Goal: Task Accomplishment & Management: Complete application form

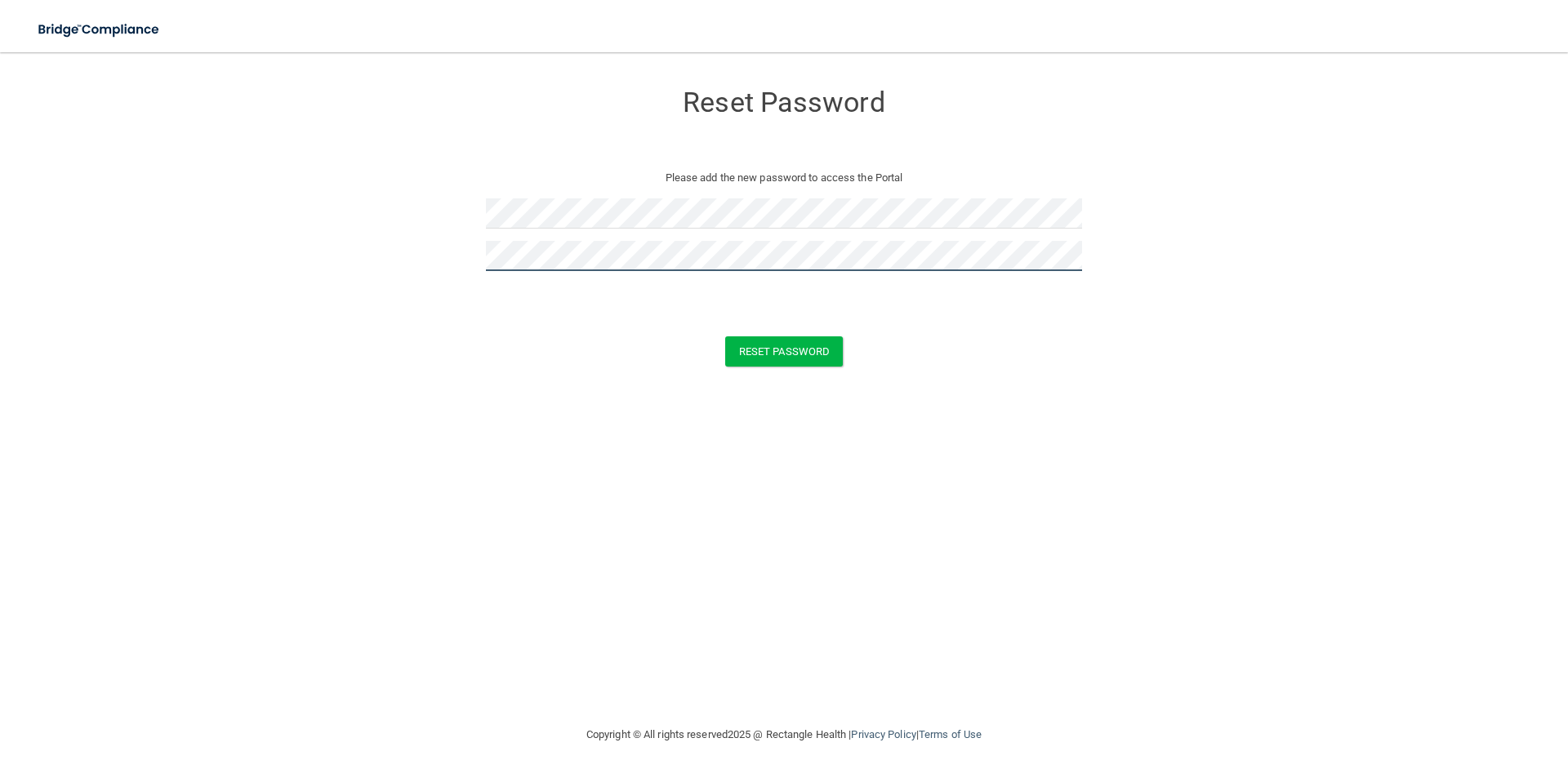
click at [725, 336] on button "Reset Password" at bounding box center [784, 351] width 117 height 30
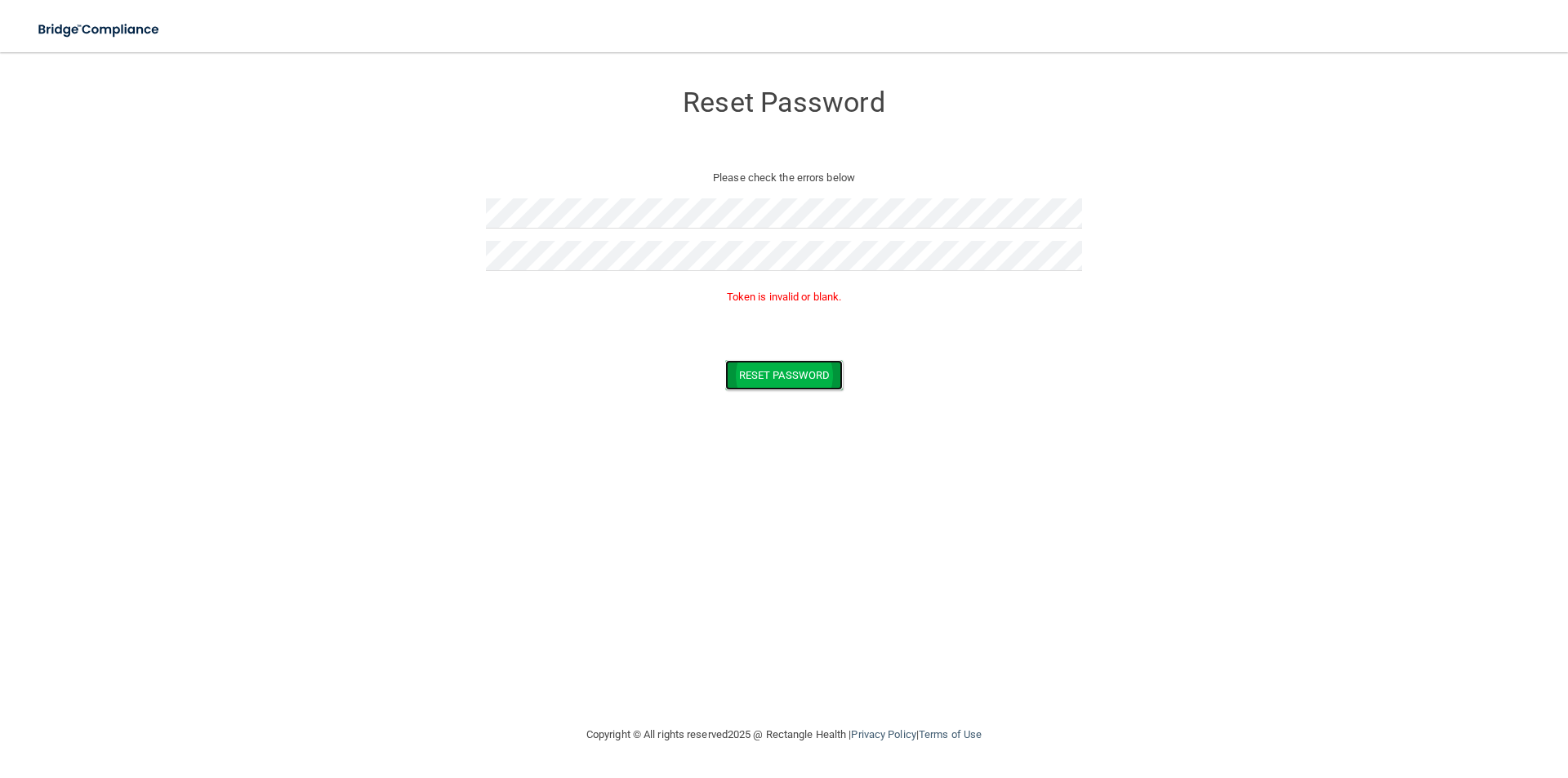
click at [795, 380] on button "Reset Password" at bounding box center [784, 375] width 117 height 30
click at [58, 210] on form "Reset Password Please check the errors below Token is invalid or blank. Reset P…" at bounding box center [784, 239] width 1502 height 341
click at [783, 366] on button "Reset Password" at bounding box center [784, 375] width 117 height 30
click at [203, 158] on form "Reset Password Please check the errors below Token is invalid or blank. Reset P…" at bounding box center [784, 239] width 1502 height 341
click at [364, 229] on form "Reset Password Please check the errors below Token is invalid or blank. Reset P…" at bounding box center [784, 239] width 1502 height 341
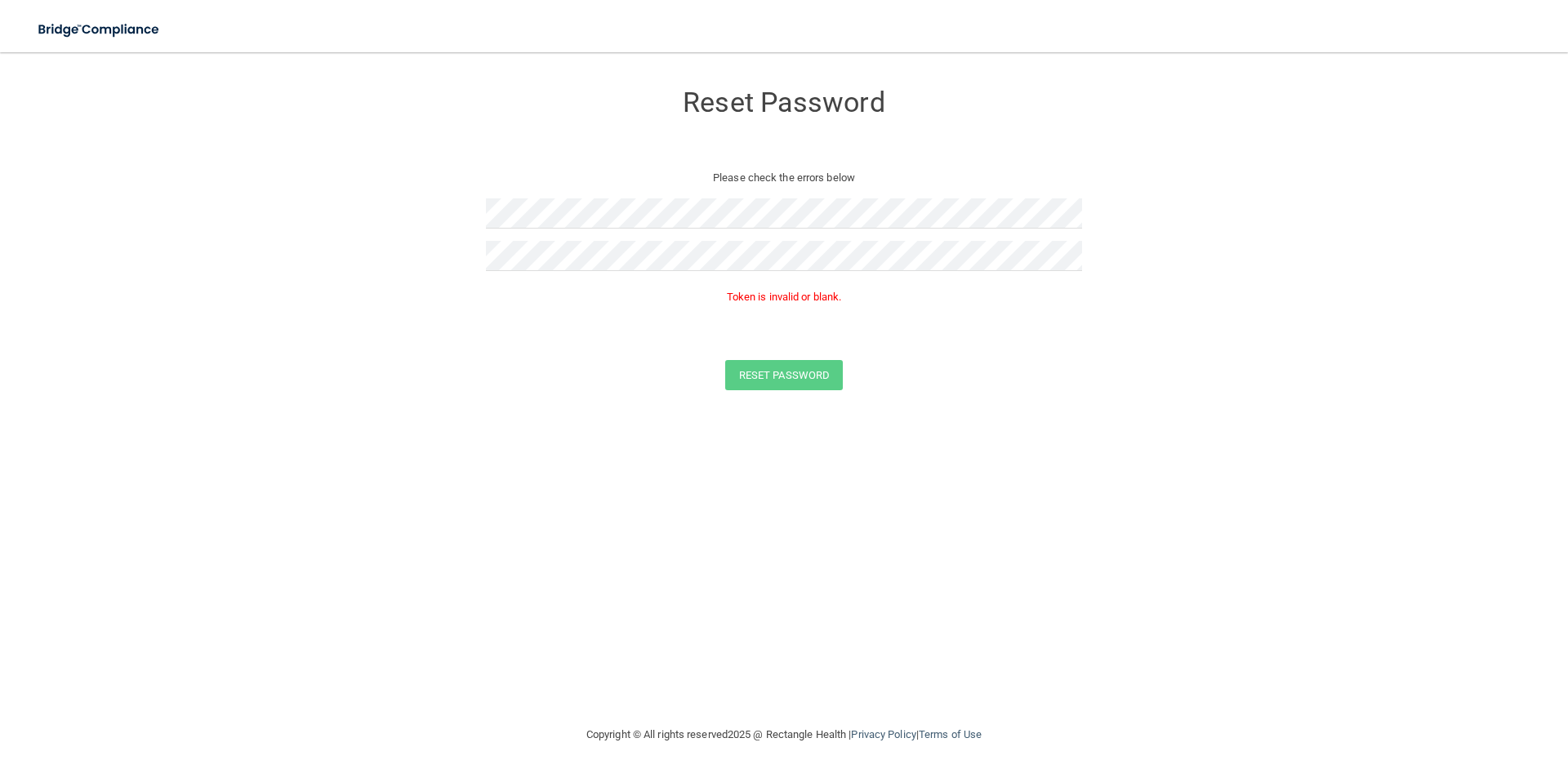
click at [761, 296] on p "Token is invalid or blank." at bounding box center [784, 297] width 596 height 19
click at [725, 360] on button "Reset Password" at bounding box center [784, 375] width 117 height 30
click at [803, 375] on button "Reset Password" at bounding box center [784, 375] width 117 height 30
click at [800, 370] on button "Reset Password" at bounding box center [784, 375] width 117 height 30
click at [326, 206] on form "Reset Password Please check the errors below Token is invalid or blank. Reset P…" at bounding box center [784, 239] width 1502 height 341
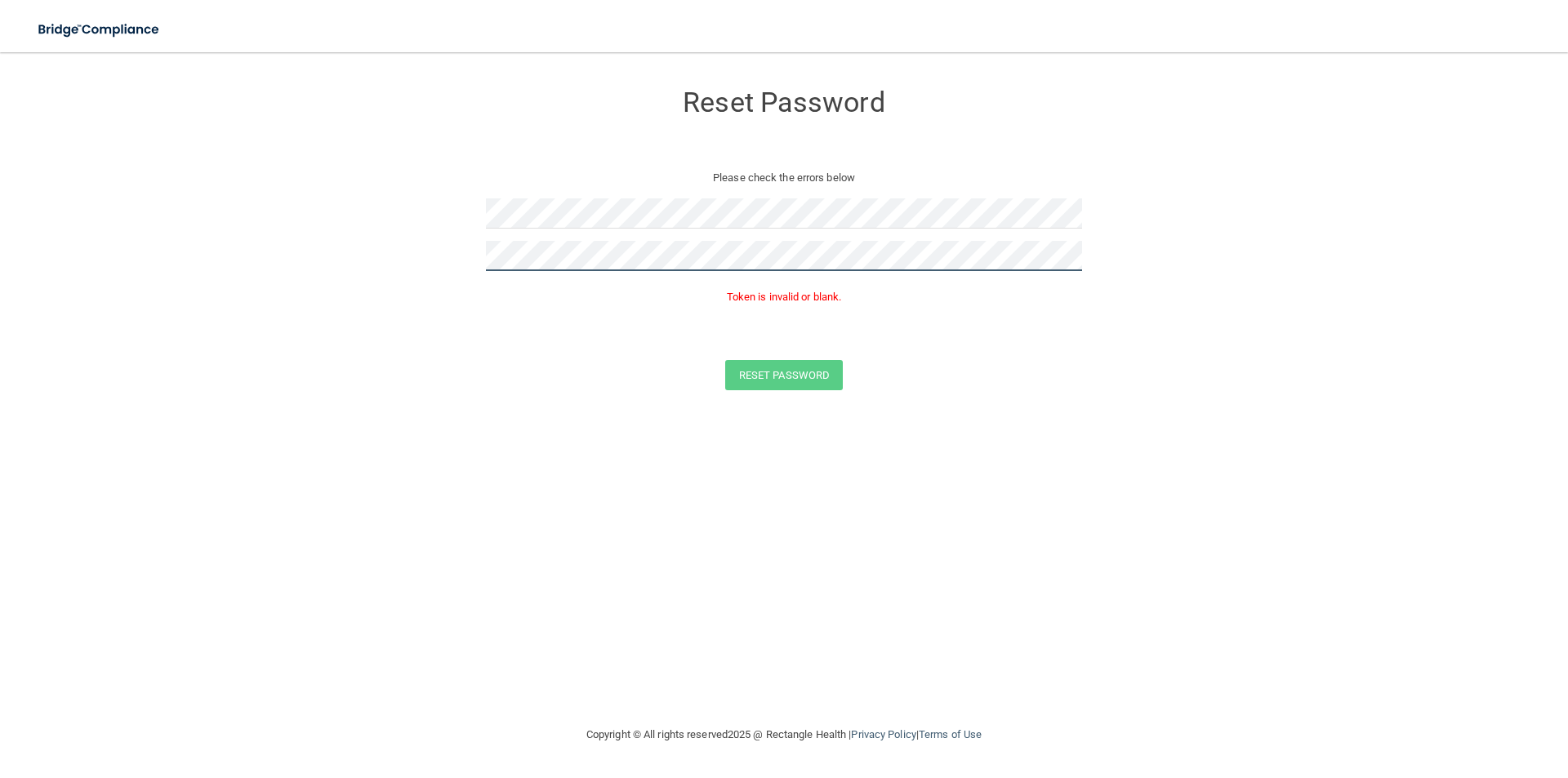
click at [181, 251] on form "Reset Password Please check the errors below Token is invalid or blank. Reset P…" at bounding box center [784, 239] width 1502 height 341
click at [418, 252] on form "Reset Password Please check the errors below Passwords have to match Token is i…" at bounding box center [784, 253] width 1502 height 369
click at [811, 384] on button "Reset Password" at bounding box center [784, 375] width 117 height 30
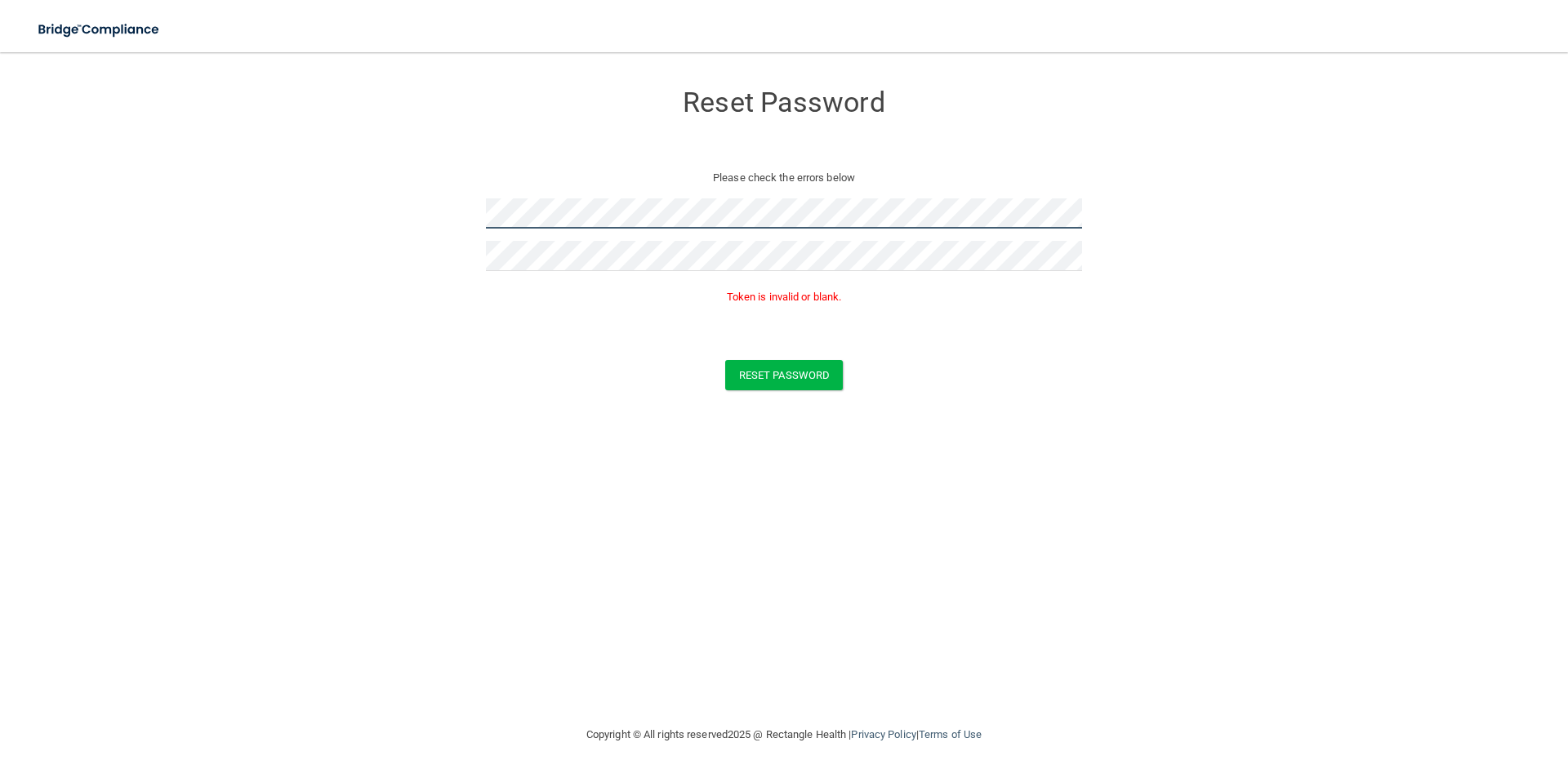
click at [417, 208] on form "Reset Password Please check the errors below Token is invalid or blank. Reset P…" at bounding box center [784, 239] width 1502 height 341
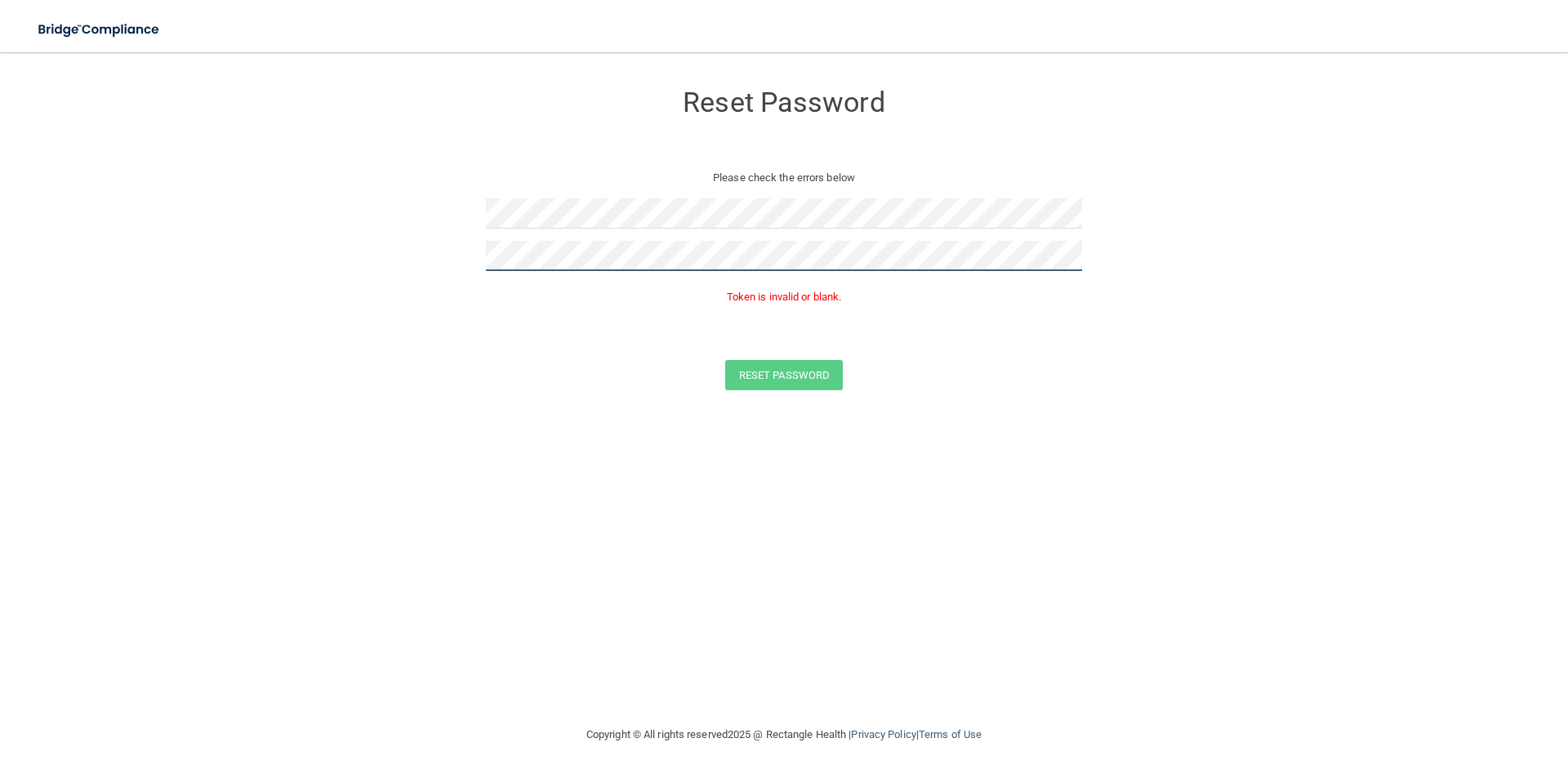
click at [391, 241] on form "Reset Password Please check the errors below Token is invalid or blank. Reset P…" at bounding box center [784, 239] width 1502 height 341
click at [819, 373] on button "Reset Password" at bounding box center [784, 375] width 117 height 30
